Goal: Understand process/instructions: Learn about a topic

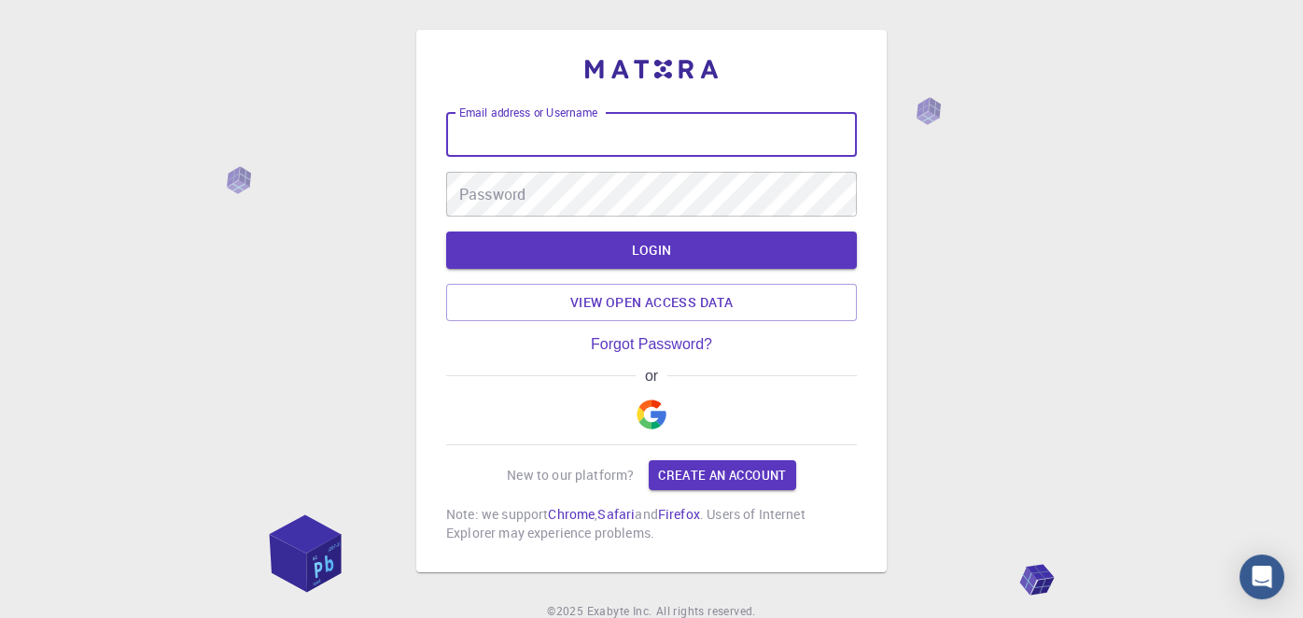
click at [633, 129] on input "Email address or Username" at bounding box center [651, 134] width 411 height 45
type input "victoria4477"
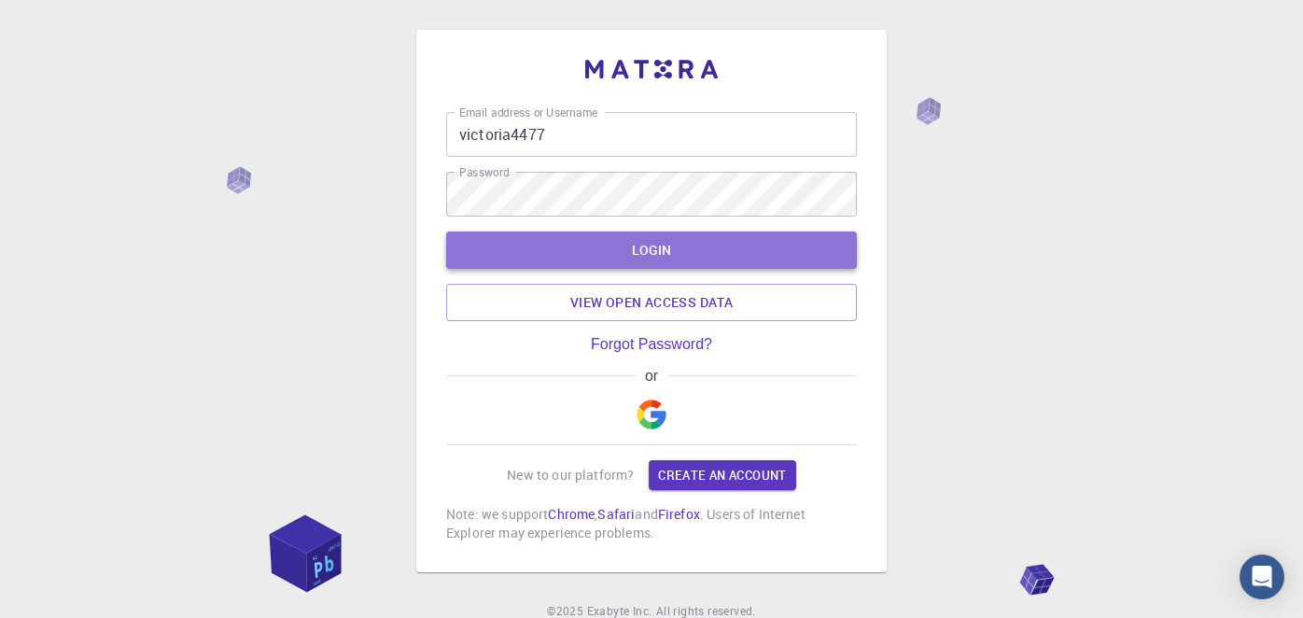
click at [598, 256] on button "LOGIN" at bounding box center [651, 249] width 411 height 37
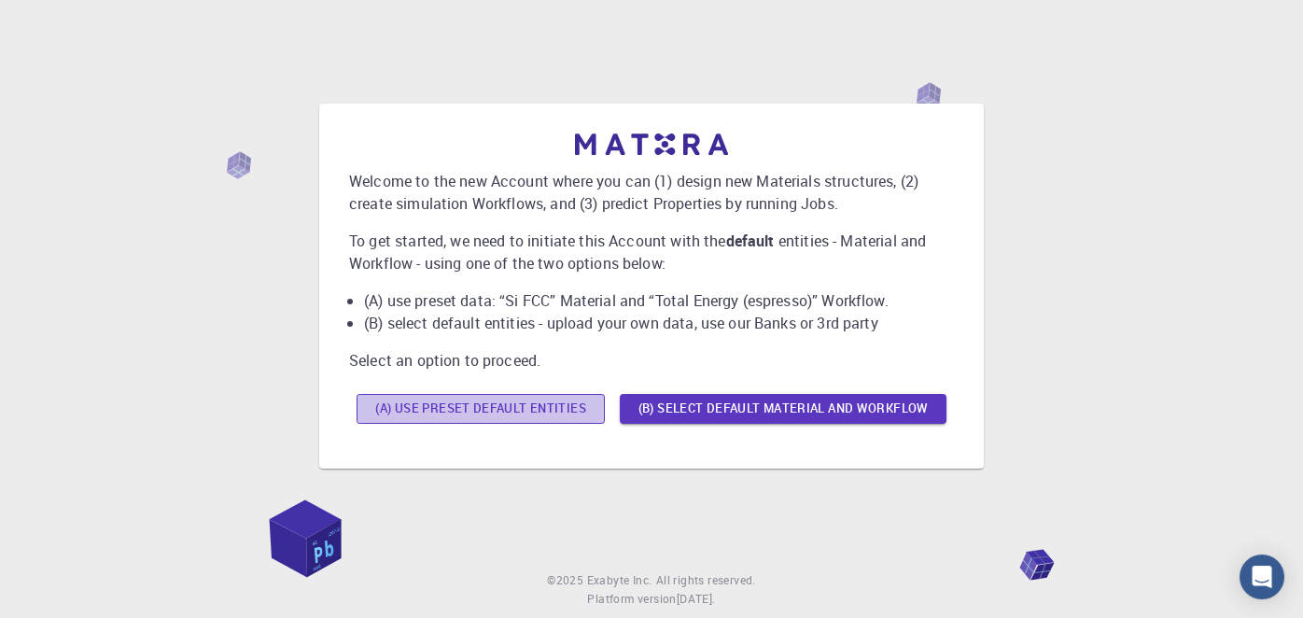
click at [523, 402] on button "(A) Use preset default entities" at bounding box center [480, 409] width 248 height 30
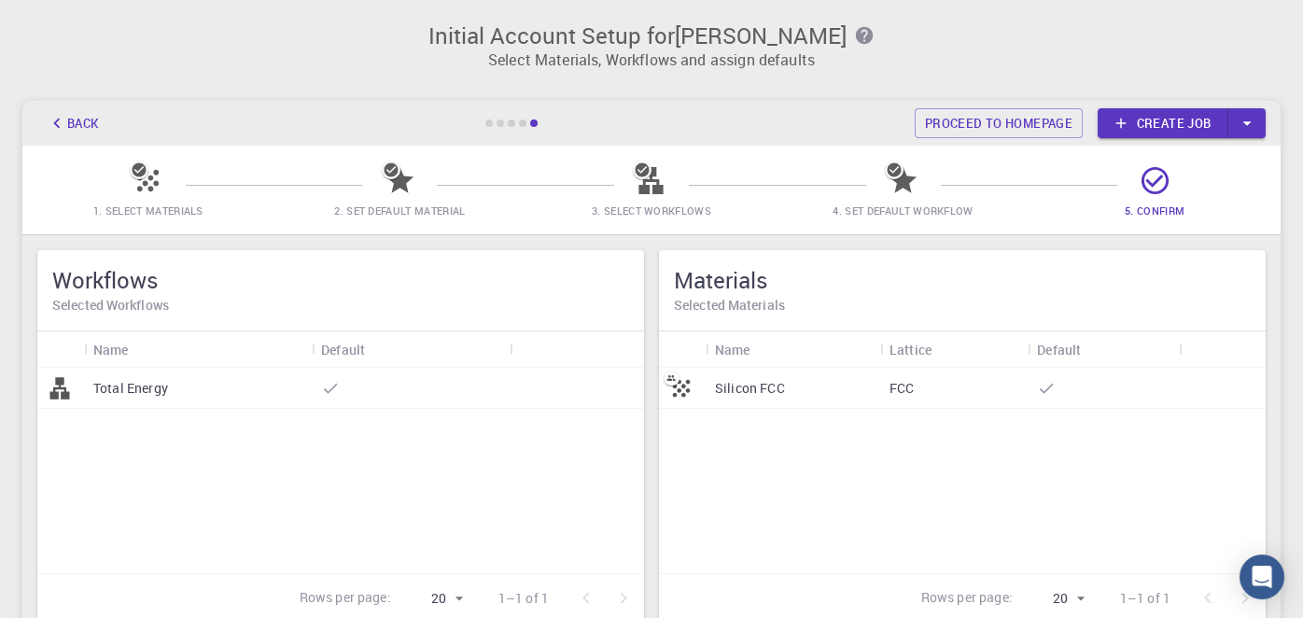
click at [638, 456] on div "Total Energy" at bounding box center [340, 470] width 607 height 205
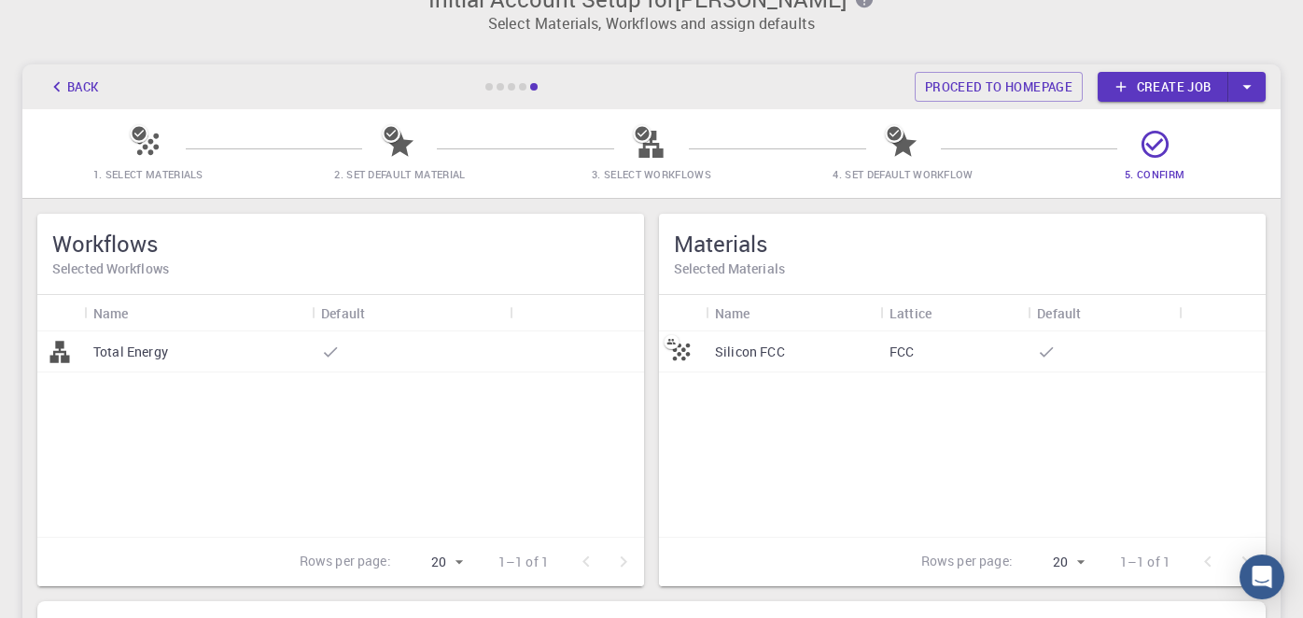
scroll to position [35, 0]
click at [85, 86] on button "Back" at bounding box center [72, 88] width 71 height 30
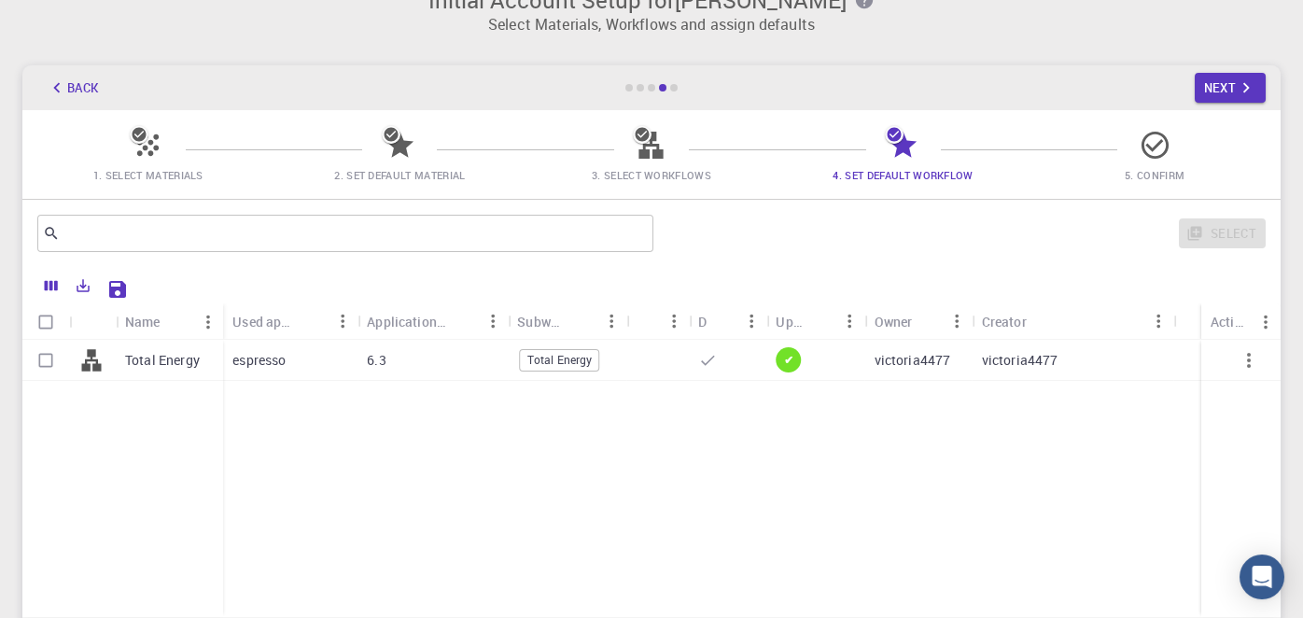
click at [61, 86] on icon "button" at bounding box center [57, 87] width 21 height 21
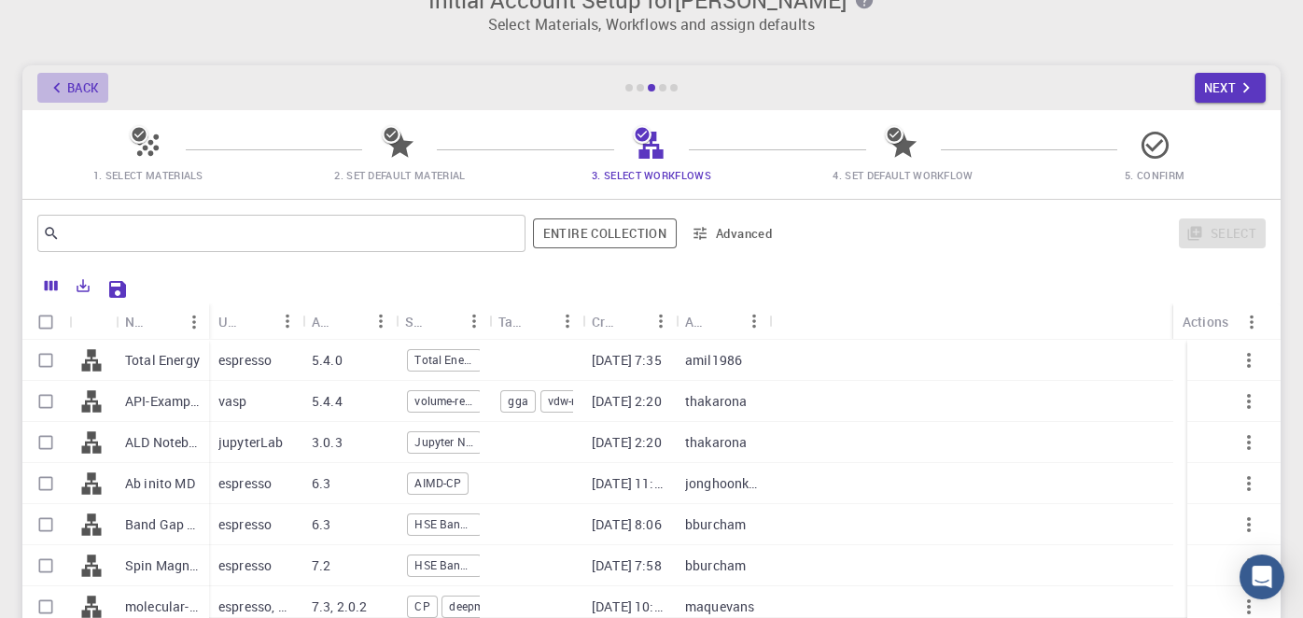
click at [67, 94] on button "Back" at bounding box center [72, 88] width 71 height 30
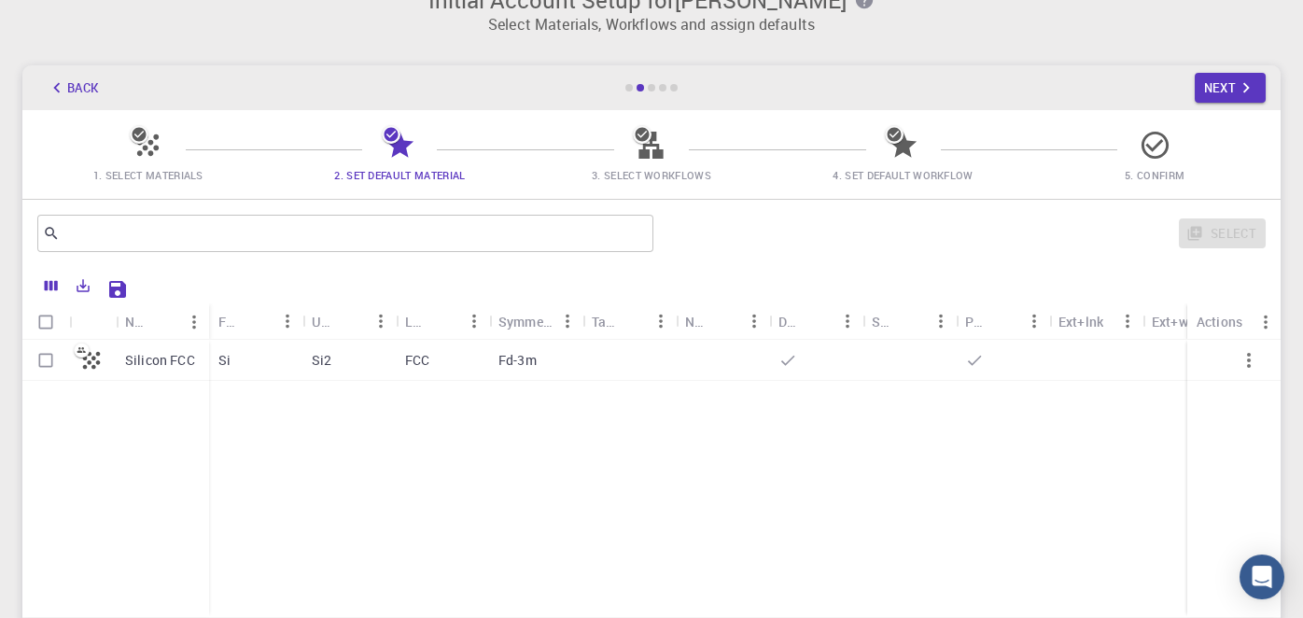
click at [160, 356] on p "Silicon FCC" at bounding box center [160, 360] width 70 height 19
checkbox input "true"
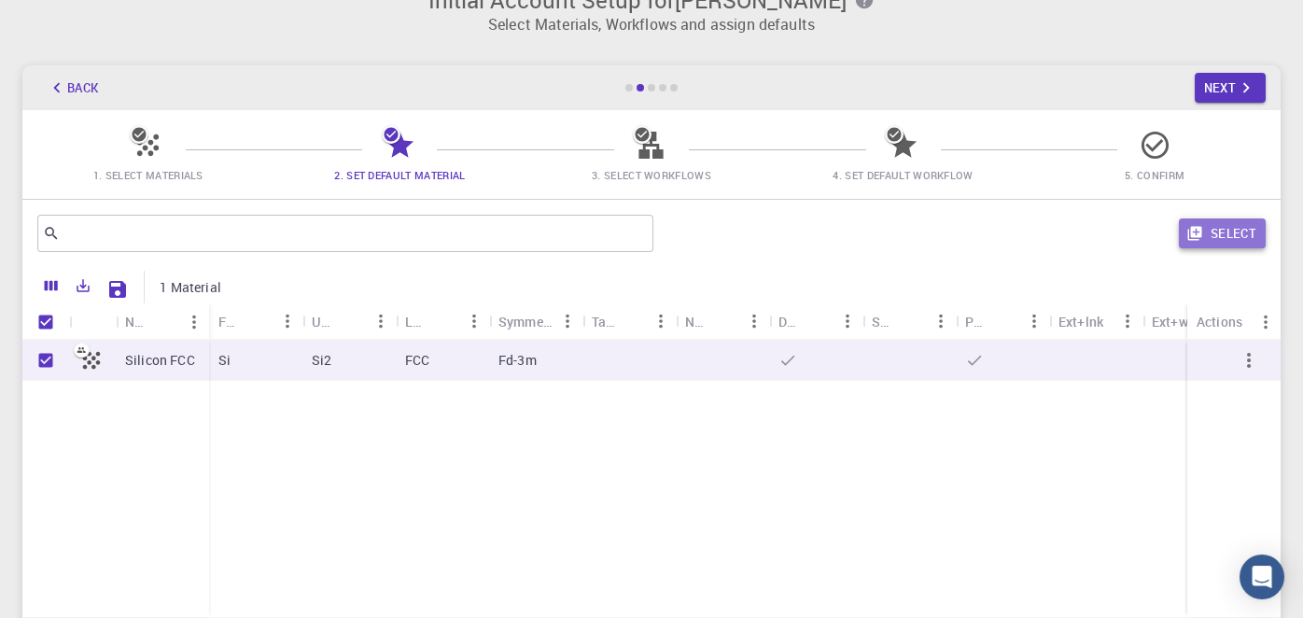
click at [1235, 230] on button "Select" at bounding box center [1222, 233] width 87 height 30
